Goal: Find specific page/section: Find specific page/section

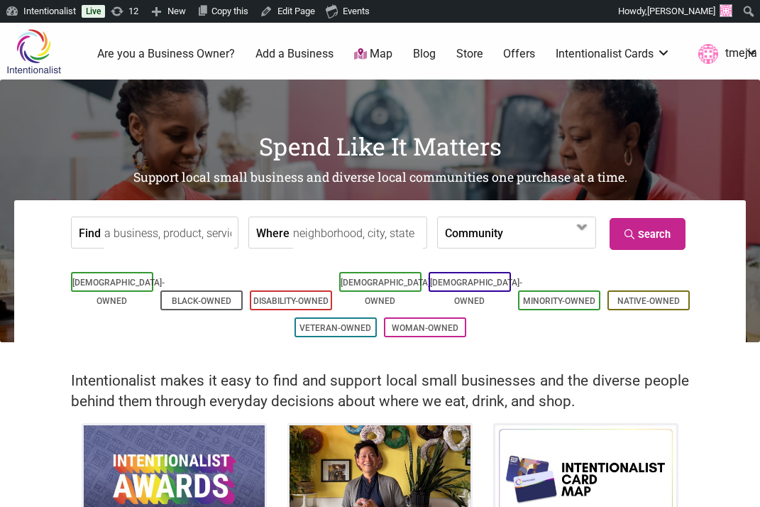
click at [208, 235] on input "Find" at bounding box center [169, 233] width 130 height 32
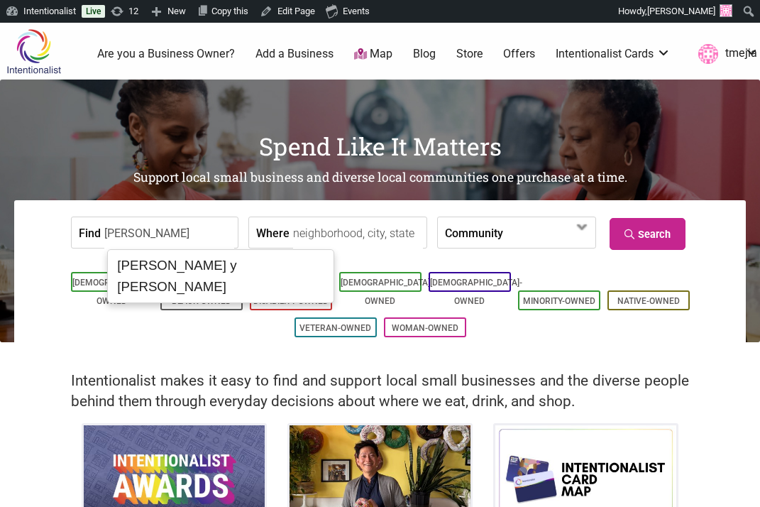
type input "[PERSON_NAME] y [PERSON_NAME]"
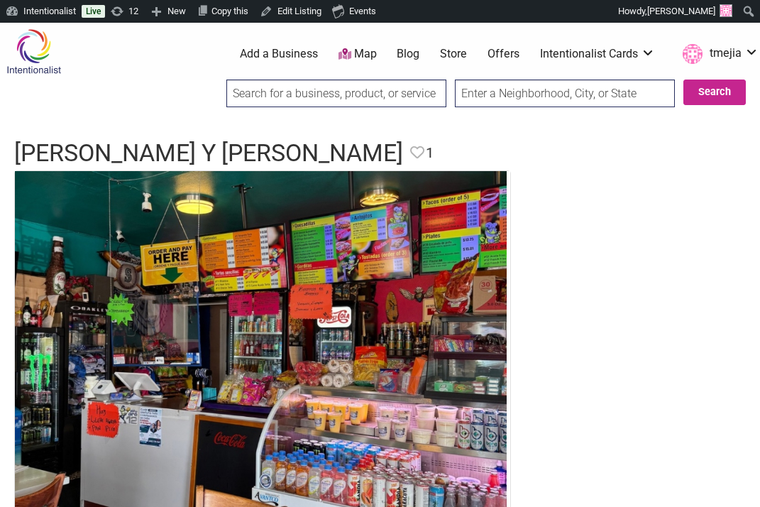
click at [366, 102] on input "search" at bounding box center [336, 94] width 220 height 28
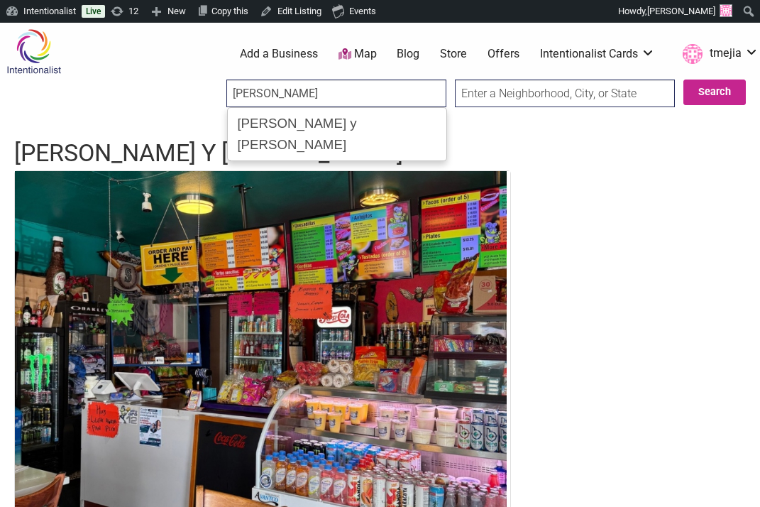
type input "[PERSON_NAME]"
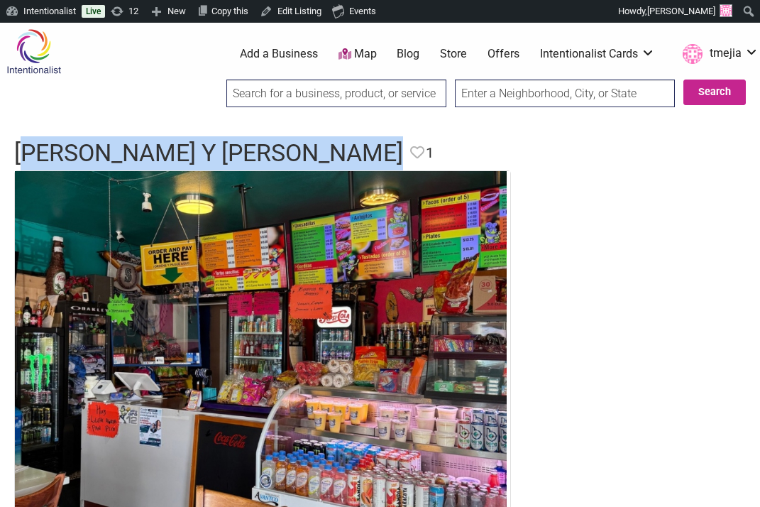
drag, startPoint x: 408, startPoint y: 153, endPoint x: 25, endPoint y: 140, distance: 383.6
click at [25, 140] on header "[PERSON_NAME] y Tortas Locas Favorite Favorite 1 Feature Listing" at bounding box center [380, 153] width 732 height 34
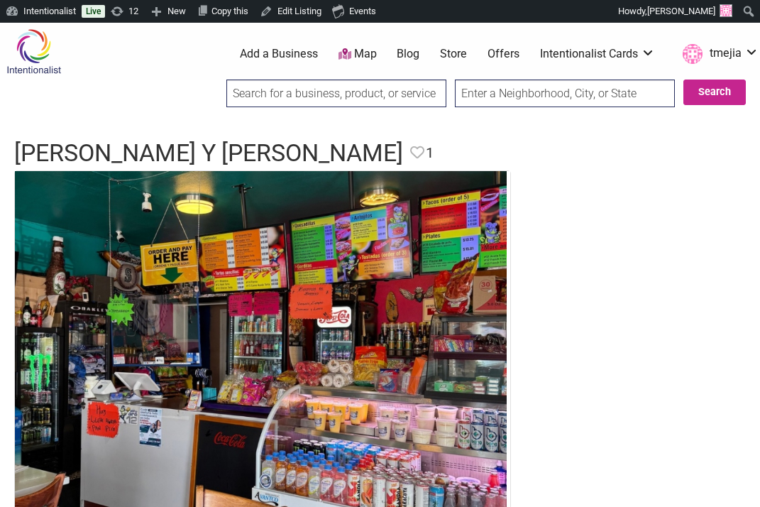
drag, startPoint x: 22, startPoint y: 143, endPoint x: 16, endPoint y: 148, distance: 7.5
click at [22, 143] on h1 "[PERSON_NAME] y [PERSON_NAME]" at bounding box center [208, 153] width 389 height 34
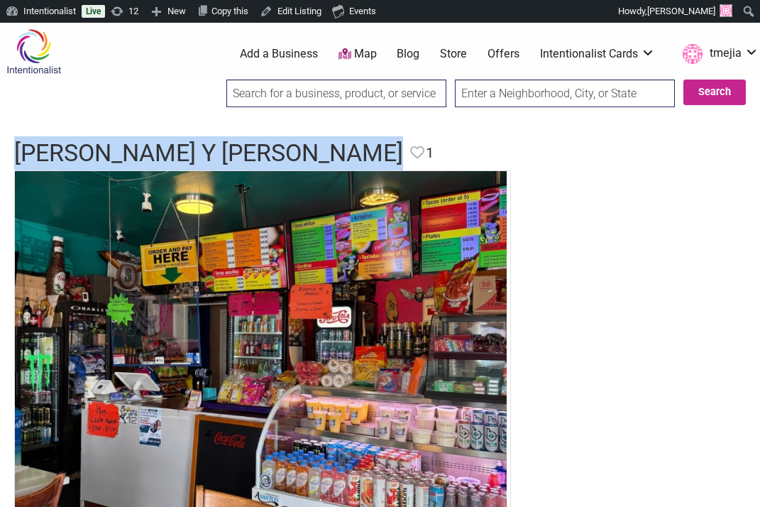
drag, startPoint x: 16, startPoint y: 148, endPoint x: 401, endPoint y: 146, distance: 385.6
click at [403, 148] on h1 "[PERSON_NAME] y [PERSON_NAME]" at bounding box center [208, 153] width 389 height 34
copy h1 "[PERSON_NAME] y [PERSON_NAME]"
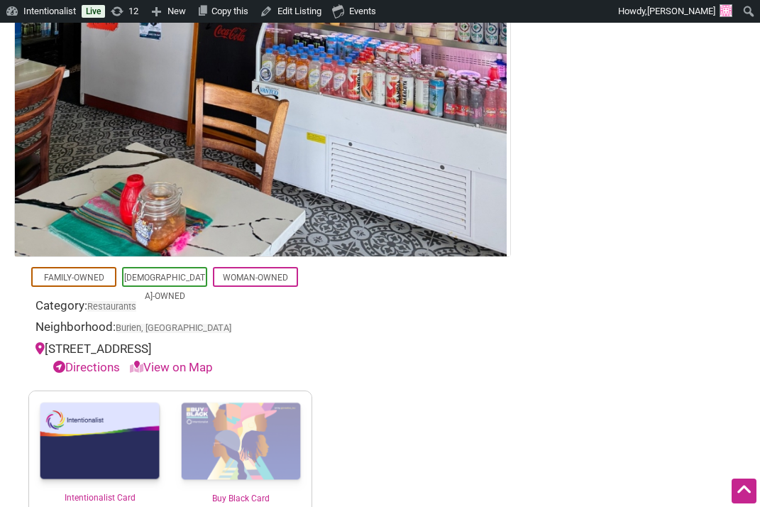
scroll to position [428, 0]
